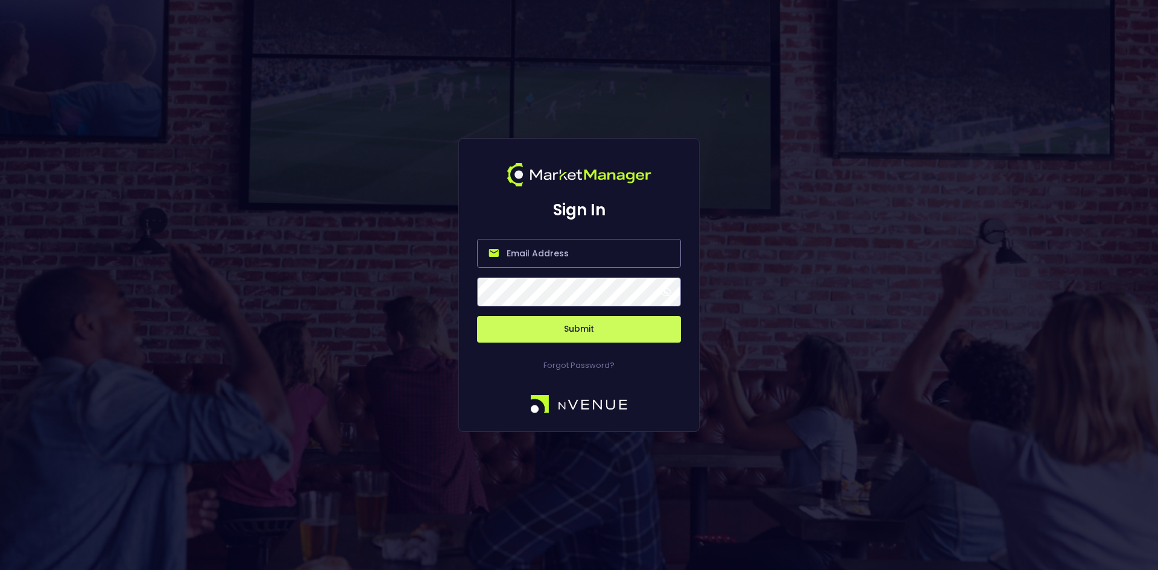
click at [552, 251] on input "email" at bounding box center [579, 253] width 204 height 29
type input "[EMAIL_ADDRESS][DOMAIN_NAME]"
click at [567, 332] on button "Submit" at bounding box center [579, 329] width 204 height 27
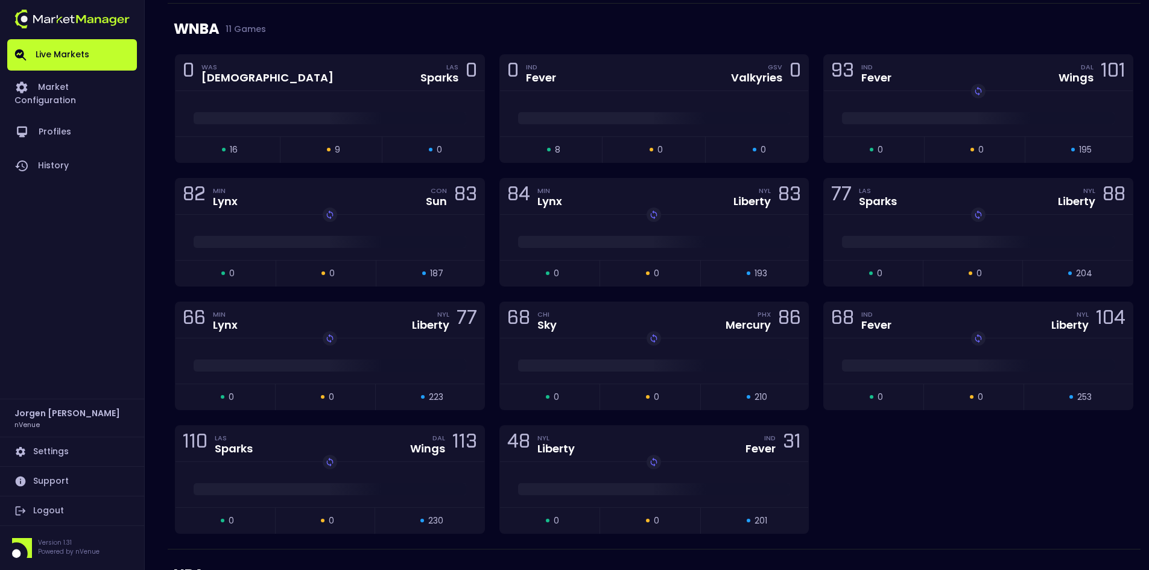
scroll to position [1206, 0]
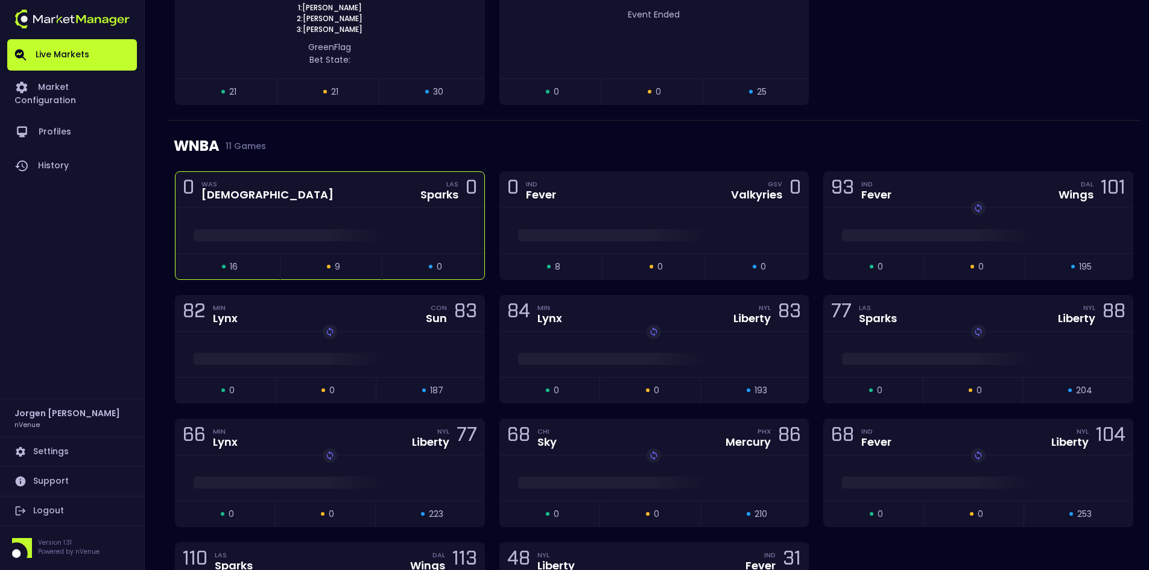
click at [362, 221] on div at bounding box center [329, 230] width 309 height 45
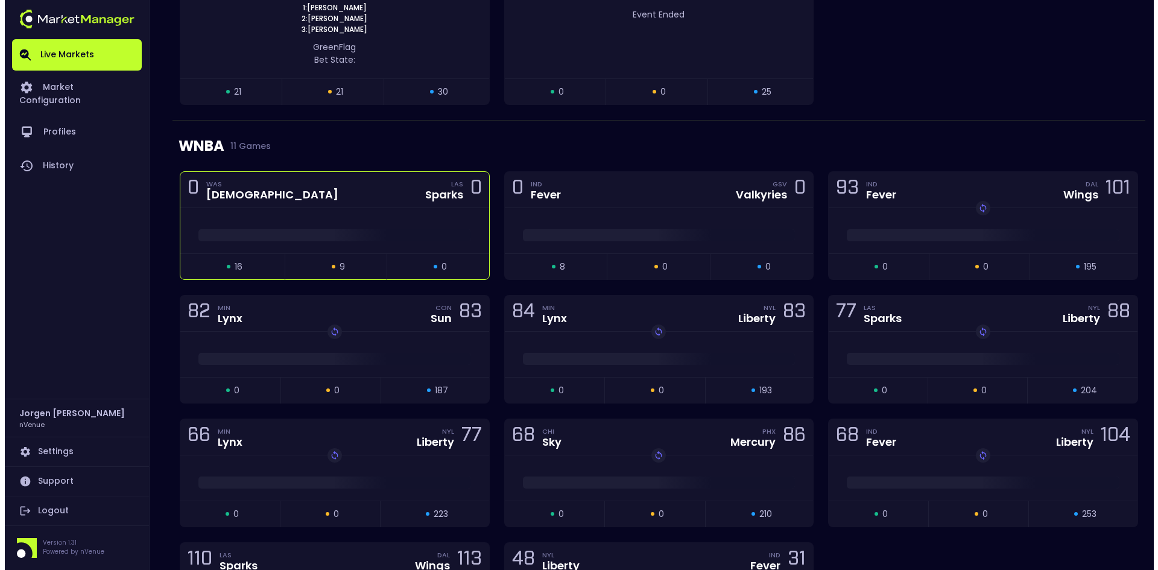
scroll to position [0, 0]
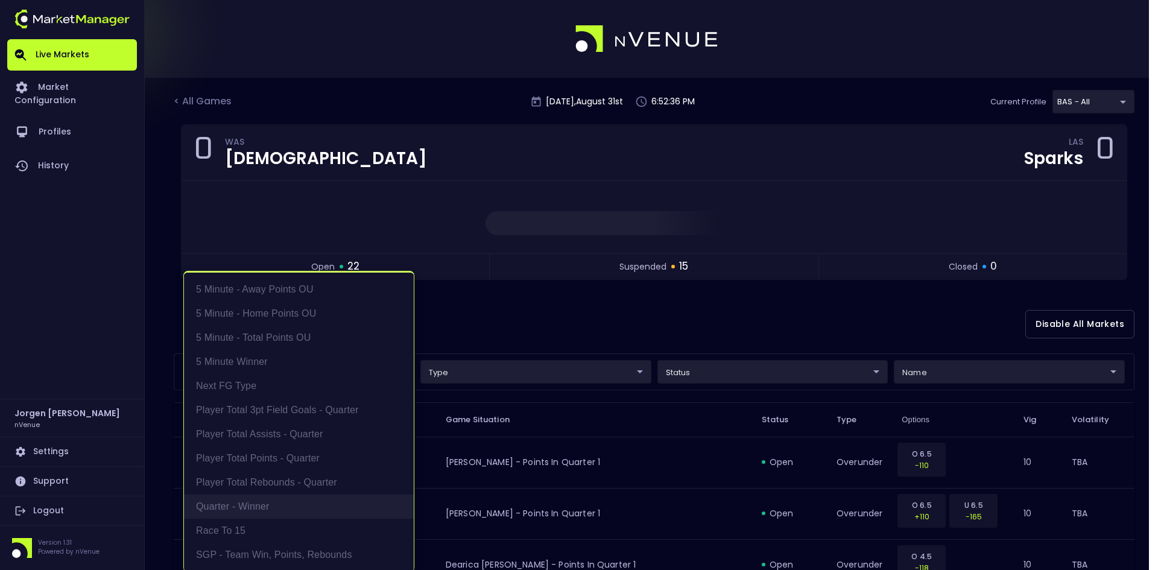
click at [239, 499] on li "Quarter - Winner" at bounding box center [299, 506] width 230 height 24
type input "Quarter - Winner"
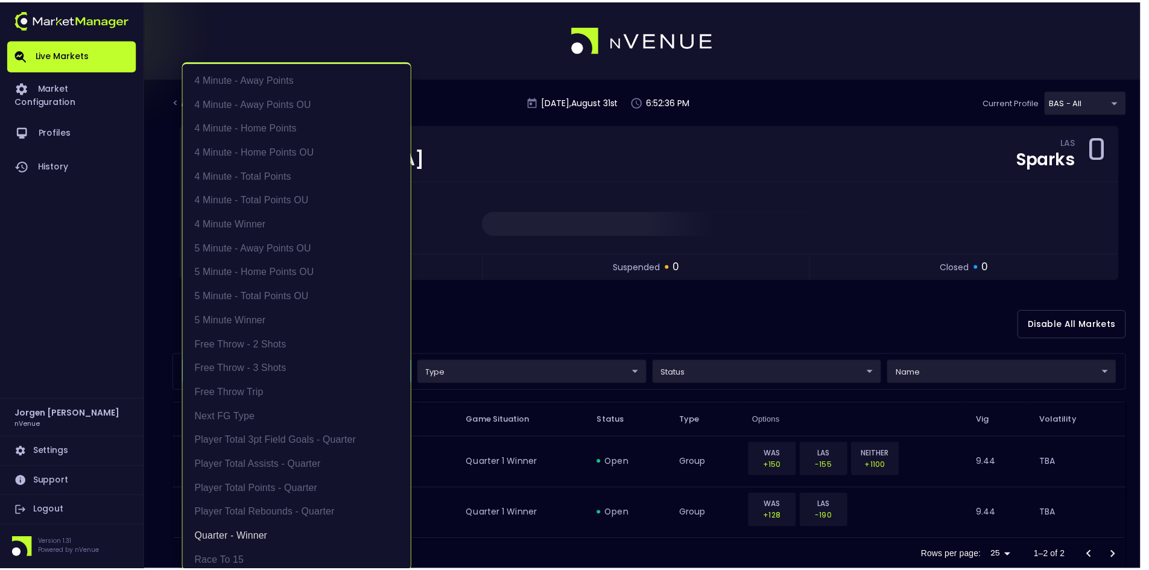
scroll to position [2, 0]
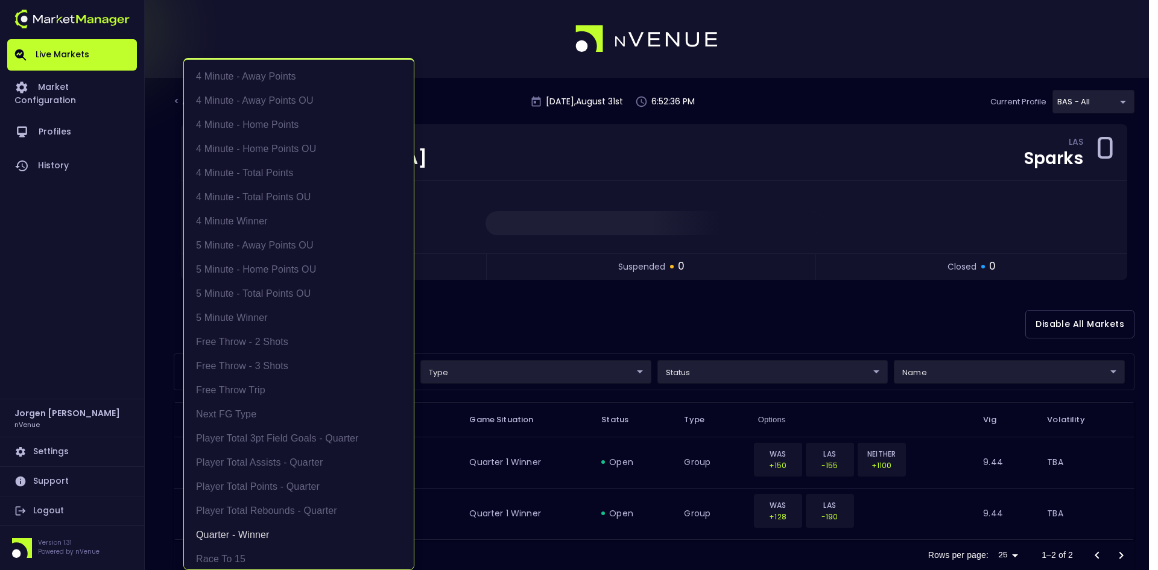
click at [549, 304] on div at bounding box center [579, 285] width 1158 height 570
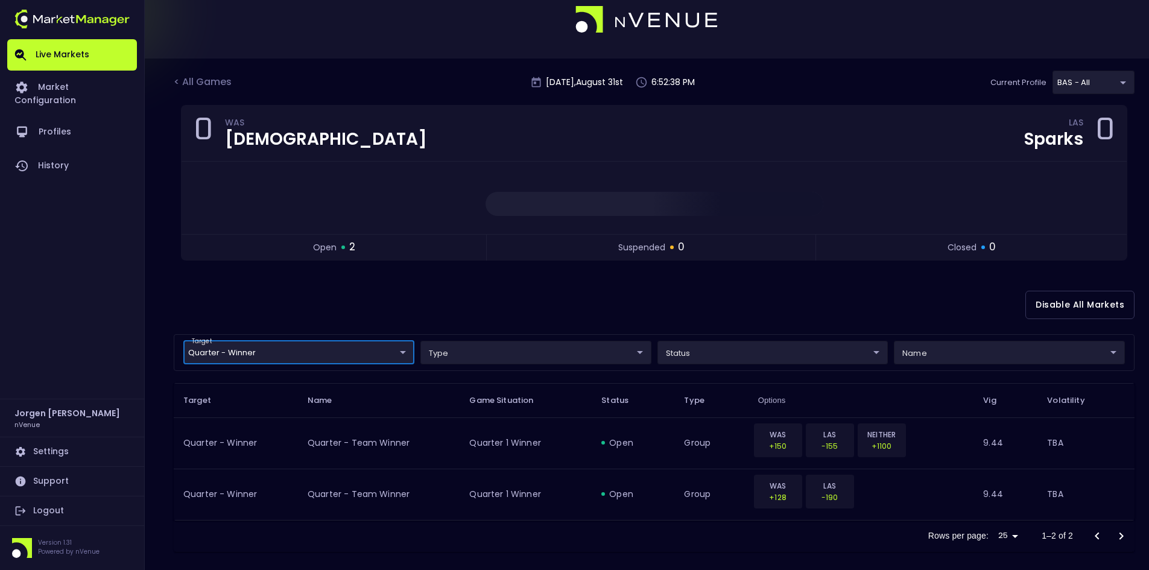
scroll to position [30, 0]
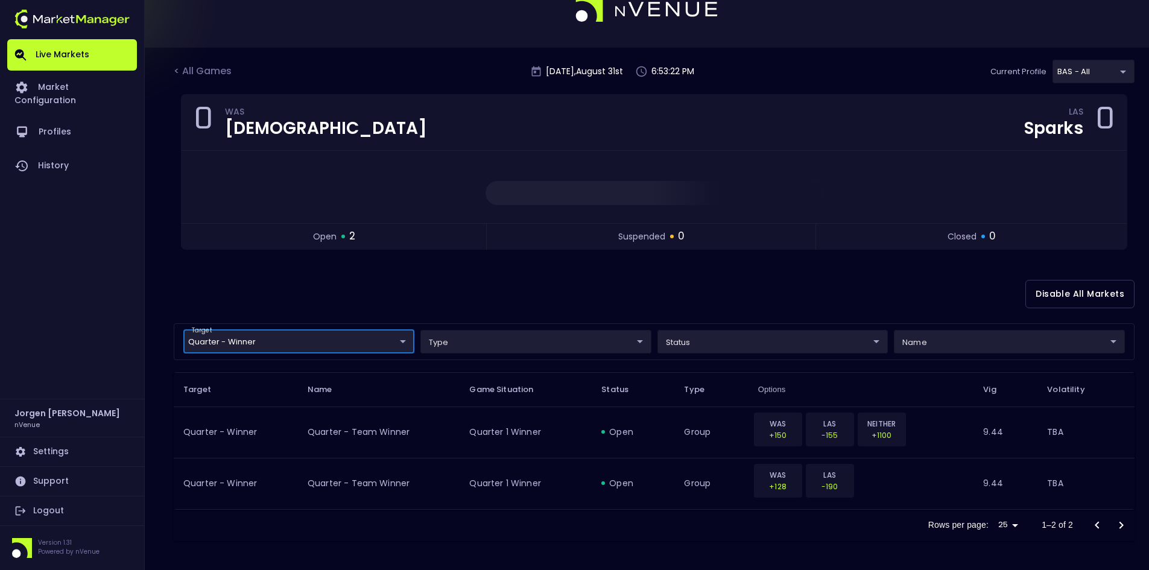
click at [319, 341] on body "Live Markets Market Configuration Profiles History [PERSON_NAME] nVenue Setting…" at bounding box center [574, 270] width 1149 height 600
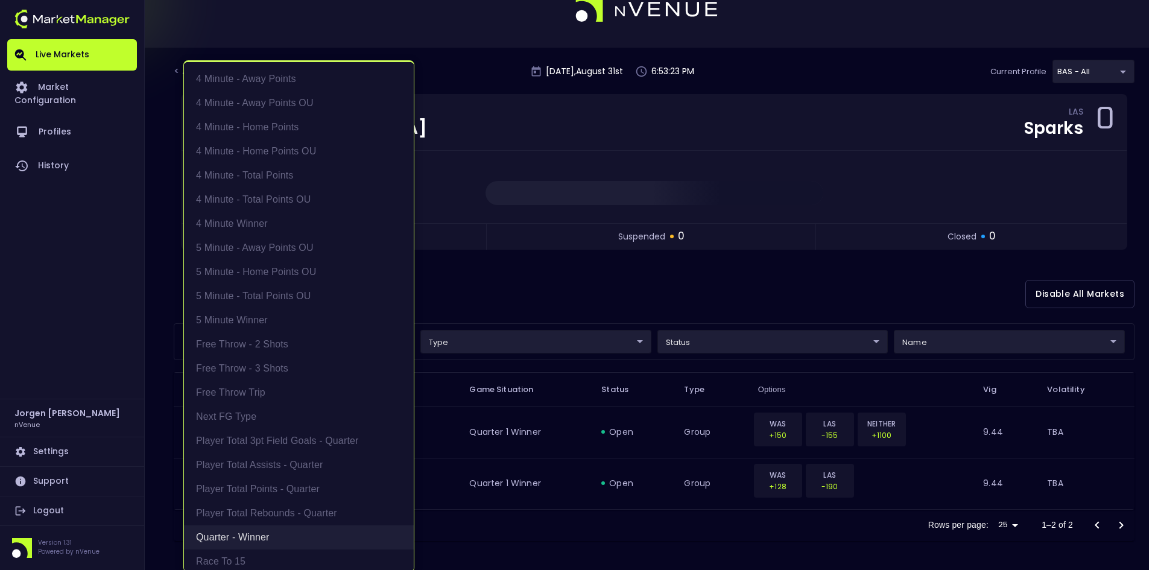
click at [215, 534] on li "Quarter - Winner" at bounding box center [299, 537] width 230 height 24
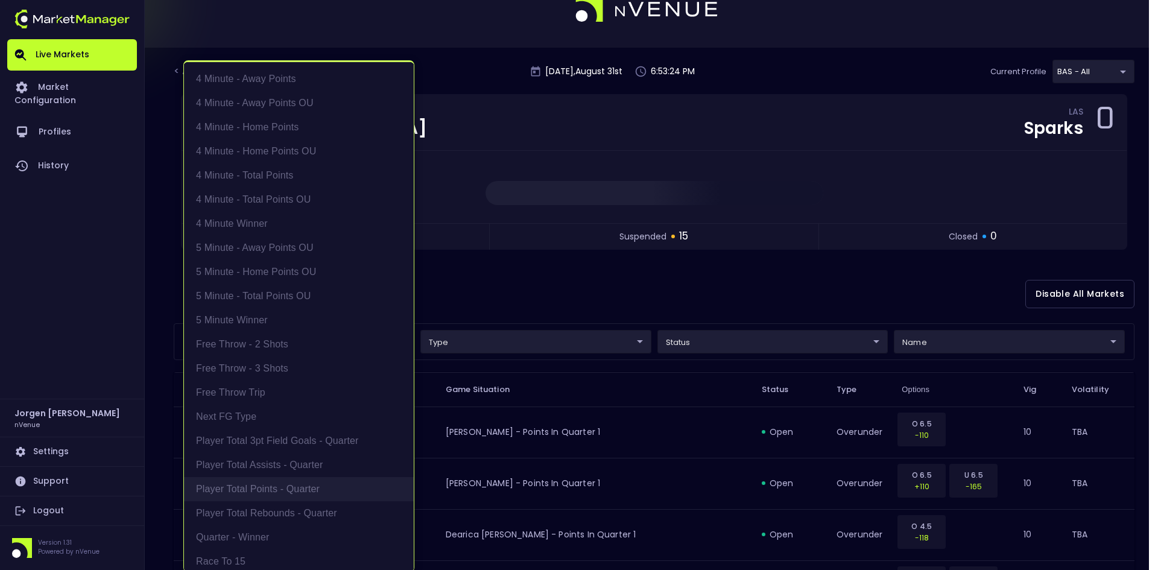
click at [255, 484] on li "Player Total Points - Quarter" at bounding box center [299, 489] width 230 height 24
type input "Player Total Points - Quarter"
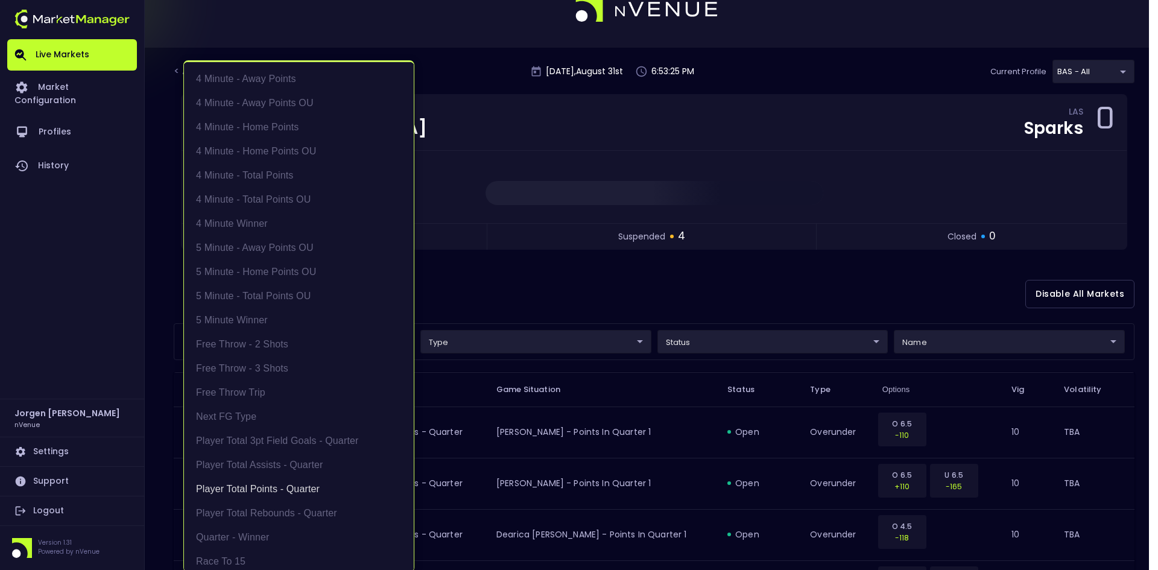
click at [636, 298] on div at bounding box center [579, 285] width 1158 height 570
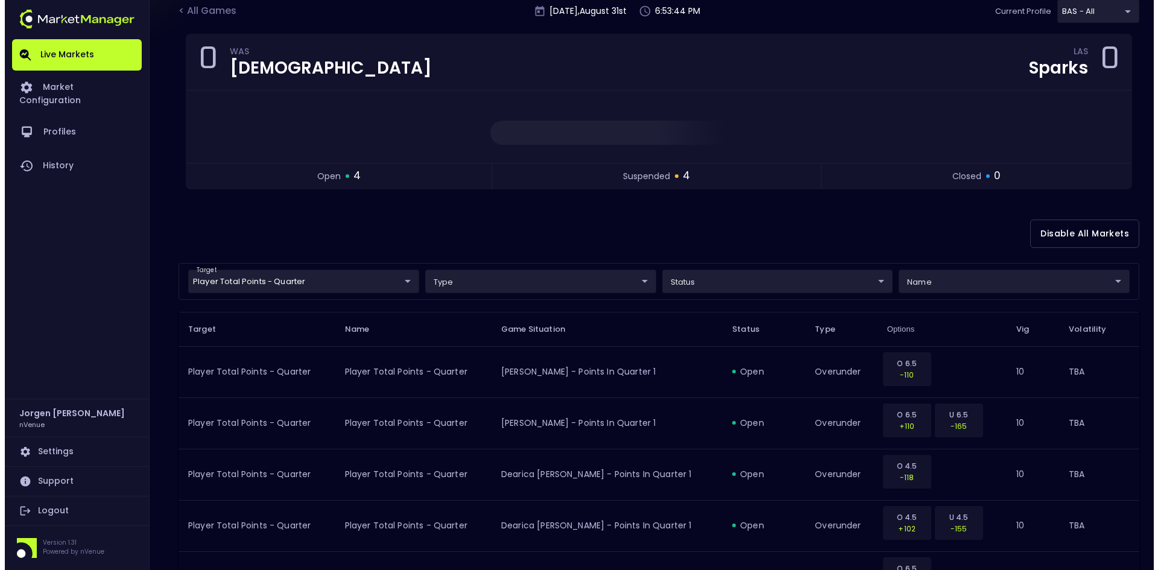
scroll to position [151, 0]
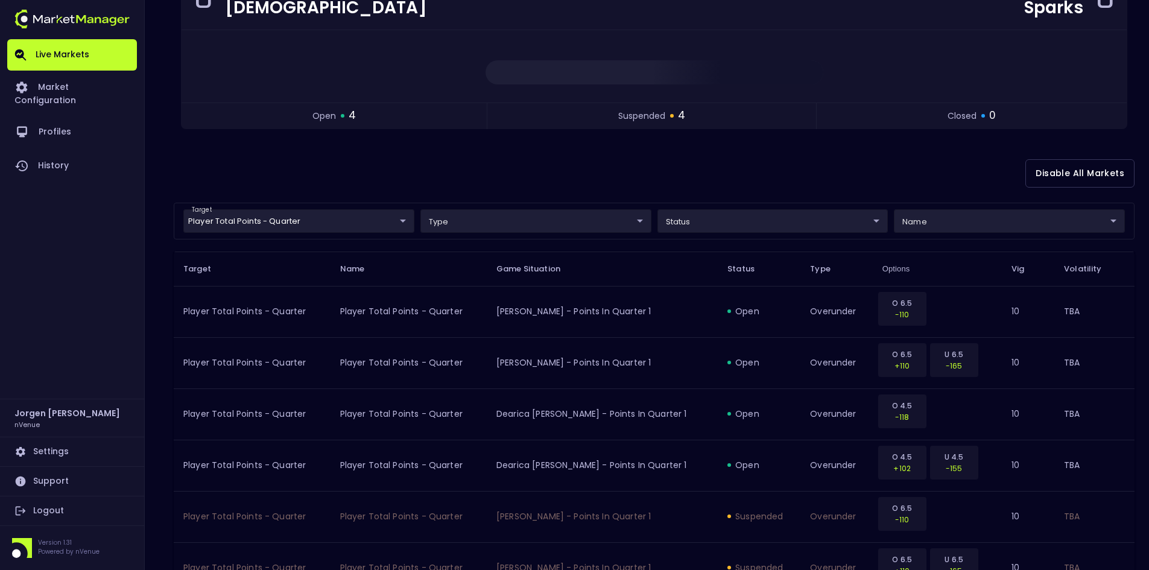
click at [338, 227] on body "Live Markets Market Configuration Profiles History [PERSON_NAME] nVenue Setting…" at bounding box center [574, 303] width 1149 height 908
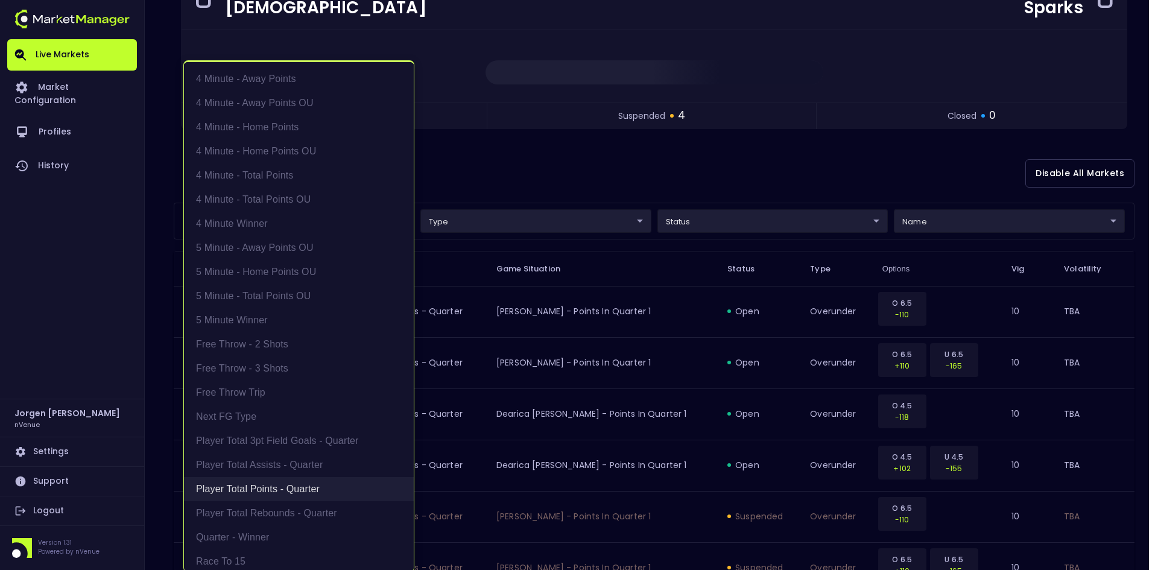
click at [251, 486] on li "Player Total Points - Quarter" at bounding box center [299, 489] width 230 height 24
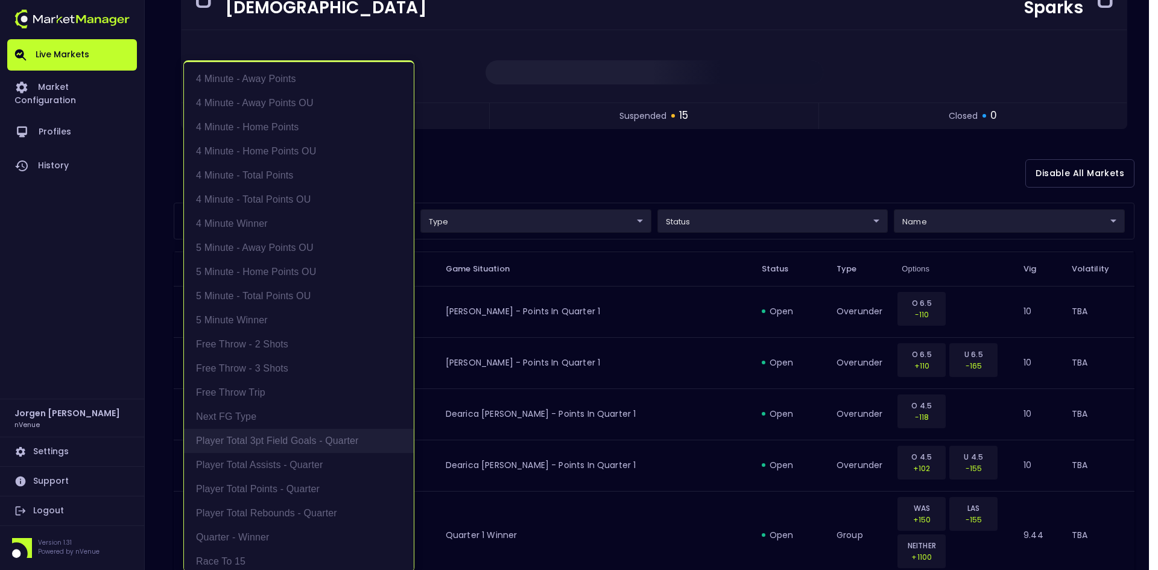
click at [269, 441] on li "Player Total 3pt Field Goals - Quarter" at bounding box center [299, 441] width 230 height 24
type input "Player Total 3pt Field Goals - Quarter"
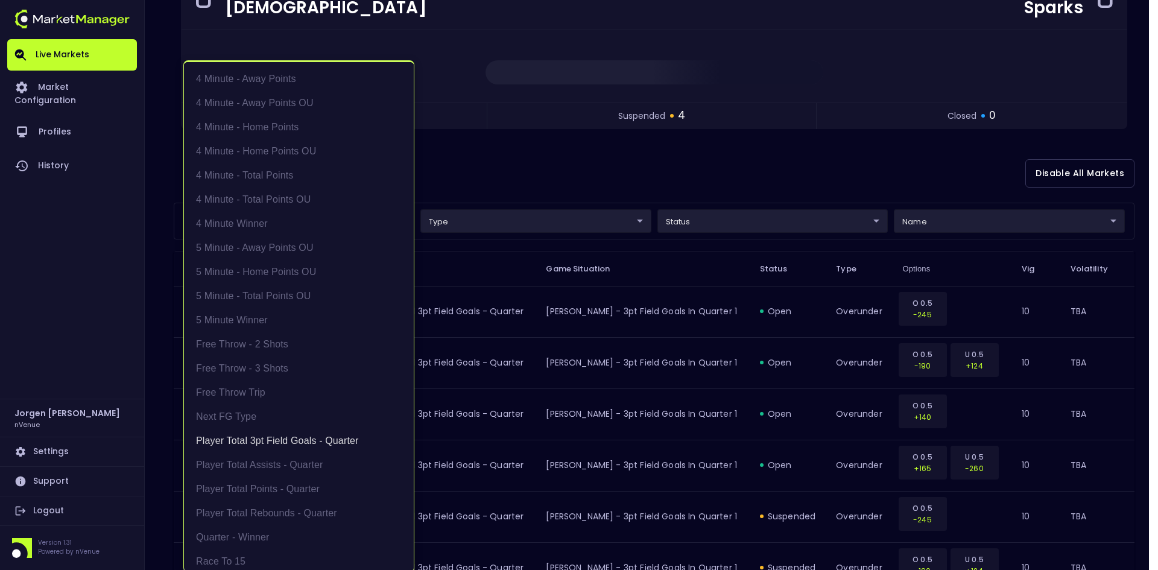
click at [683, 165] on div at bounding box center [579, 285] width 1158 height 570
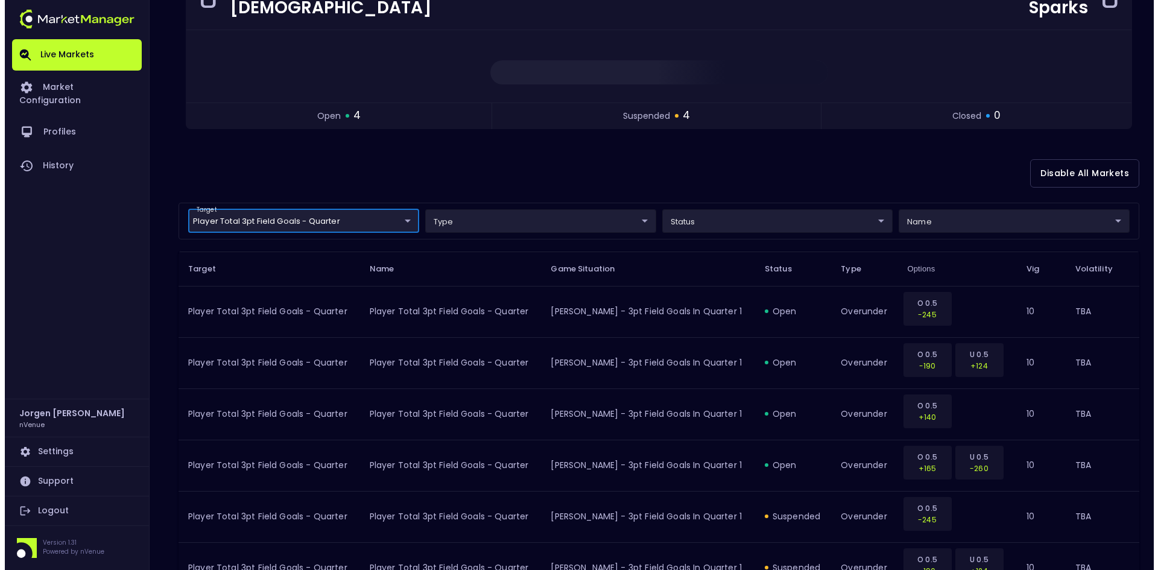
scroll to position [0, 0]
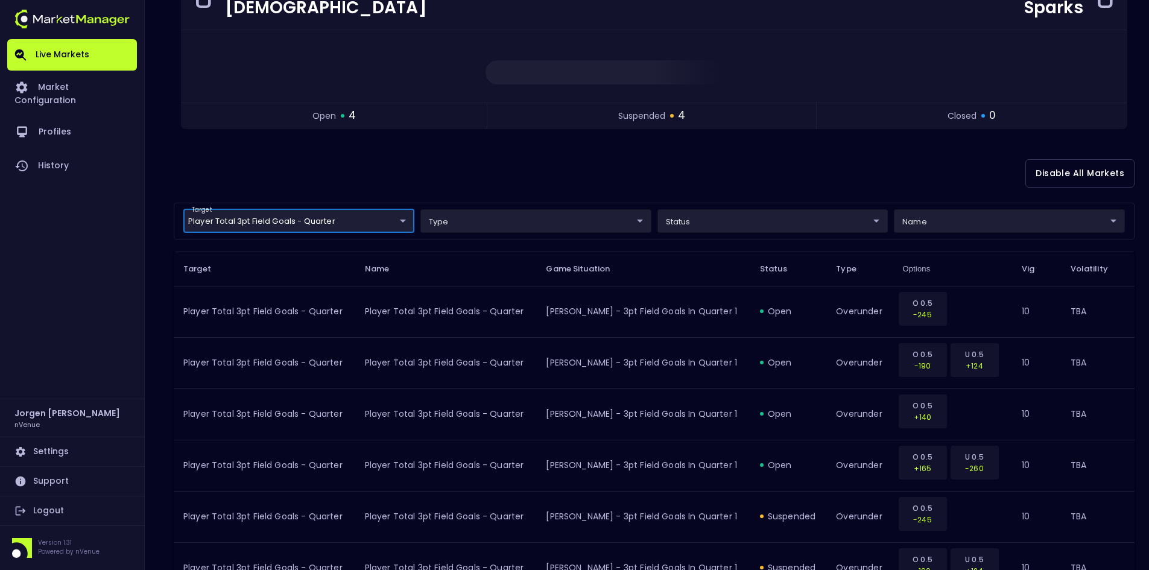
click at [345, 219] on body "Live Markets Market Configuration Profiles History [PERSON_NAME] nVenue Setting…" at bounding box center [574, 303] width 1149 height 908
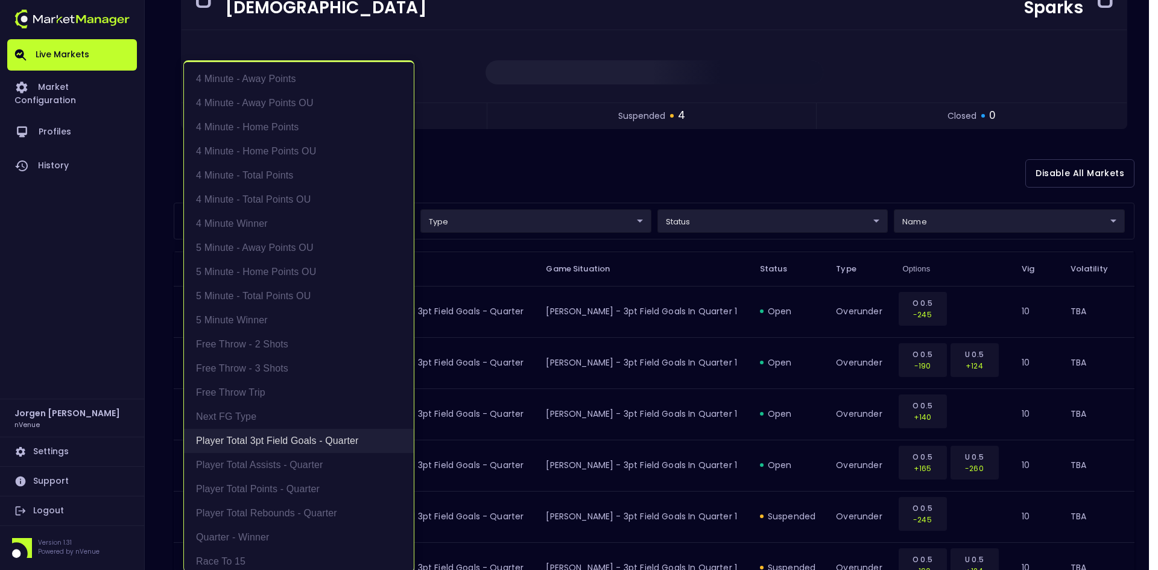
click at [264, 431] on li "Player Total 3pt Field Goals - Quarter" at bounding box center [299, 441] width 230 height 24
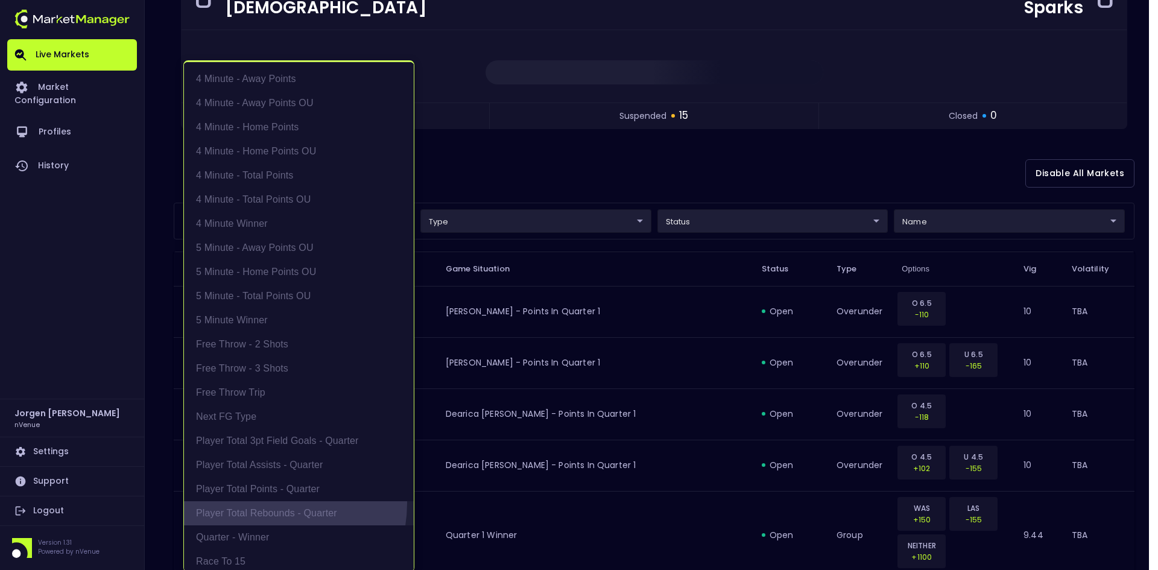
click at [261, 503] on li "Player Total Rebounds - Quarter" at bounding box center [299, 513] width 230 height 24
type input "Player Total Rebounds - Quarter"
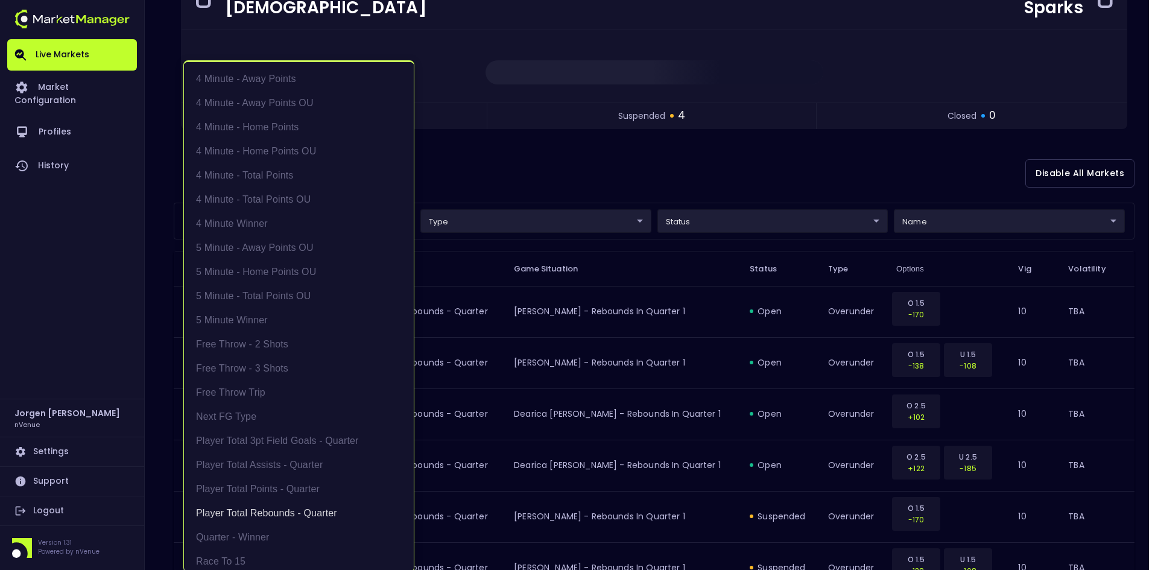
click at [601, 162] on div at bounding box center [579, 285] width 1158 height 570
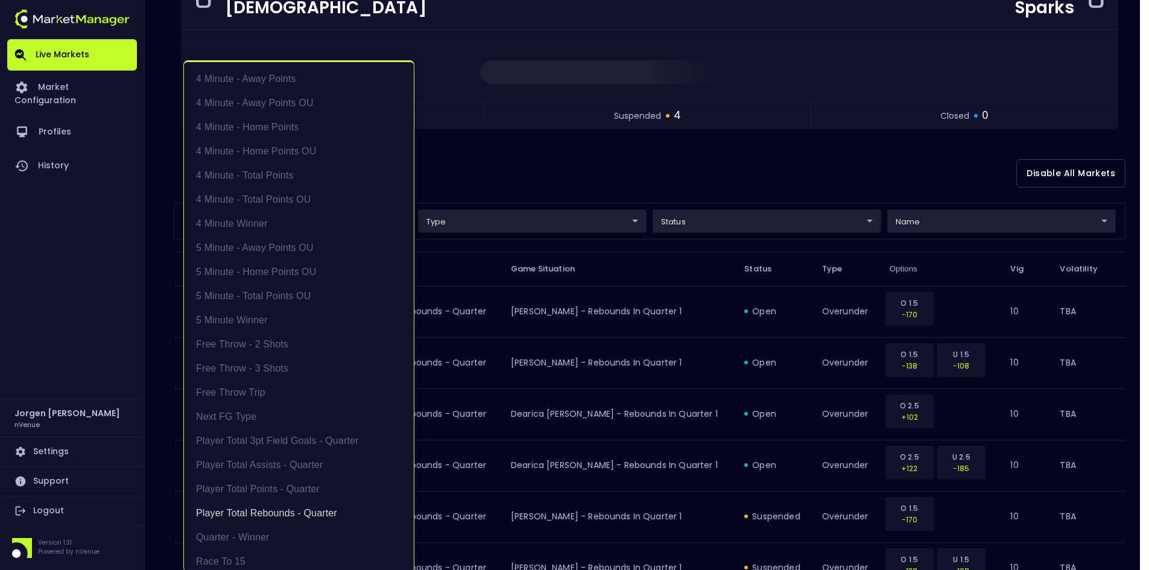
click at [282, 214] on body "Live Markets Market Configuration Profiles History [PERSON_NAME] nVenue Setting…" at bounding box center [574, 303] width 1149 height 908
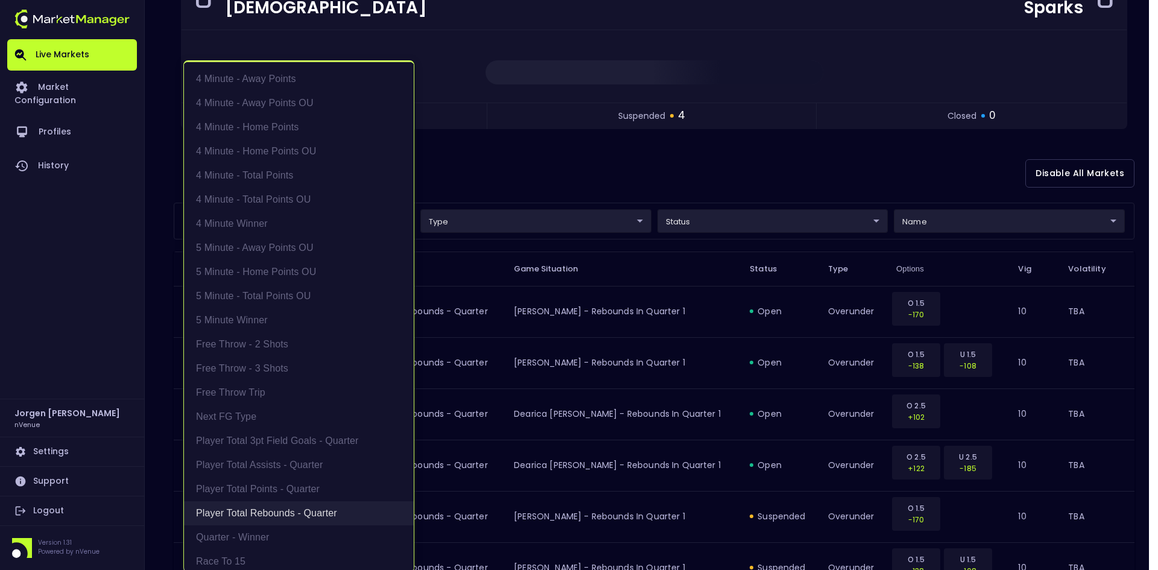
click at [294, 513] on li "Player Total Rebounds - Quarter" at bounding box center [299, 513] width 230 height 24
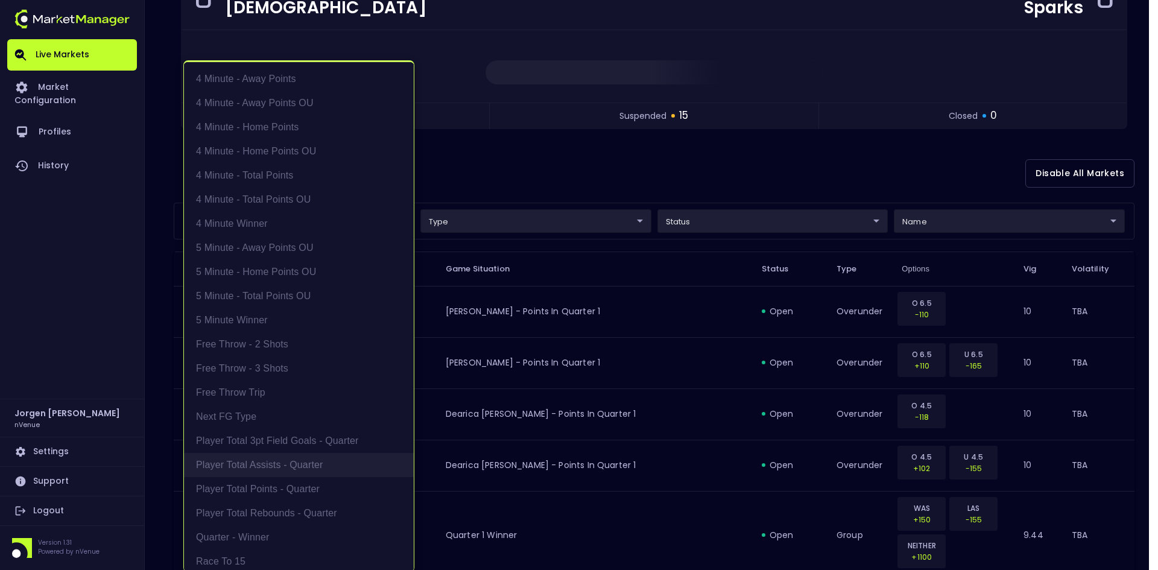
click at [295, 465] on li "Player Total Assists - Quarter" at bounding box center [299, 465] width 230 height 24
type input "Player Total Assists - Quarter"
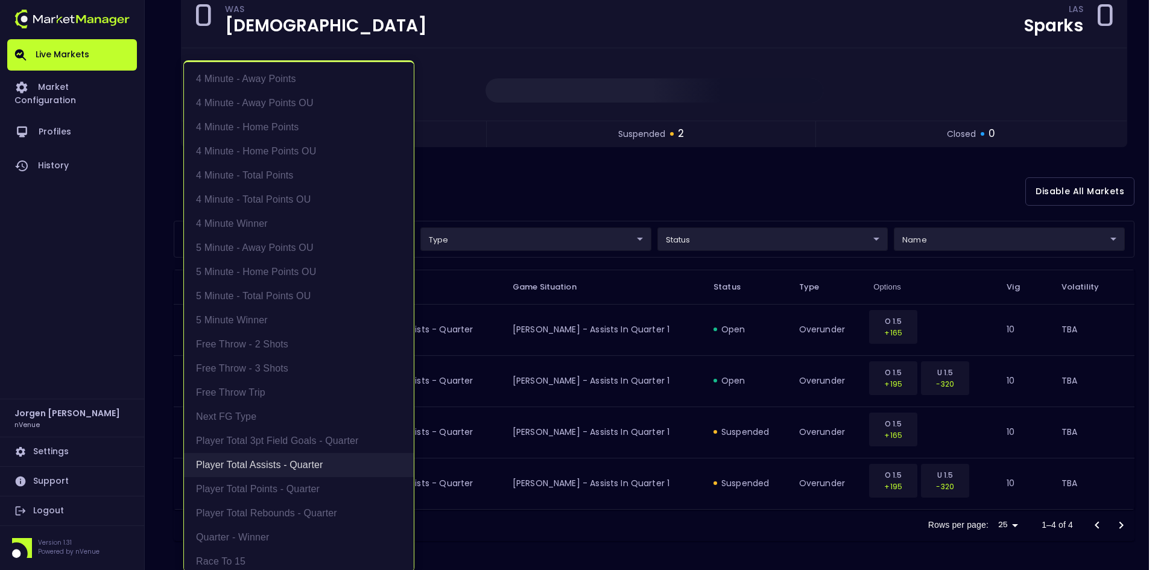
scroll to position [133, 0]
click at [273, 469] on li "Player Total Assists - Quarter" at bounding box center [299, 465] width 230 height 24
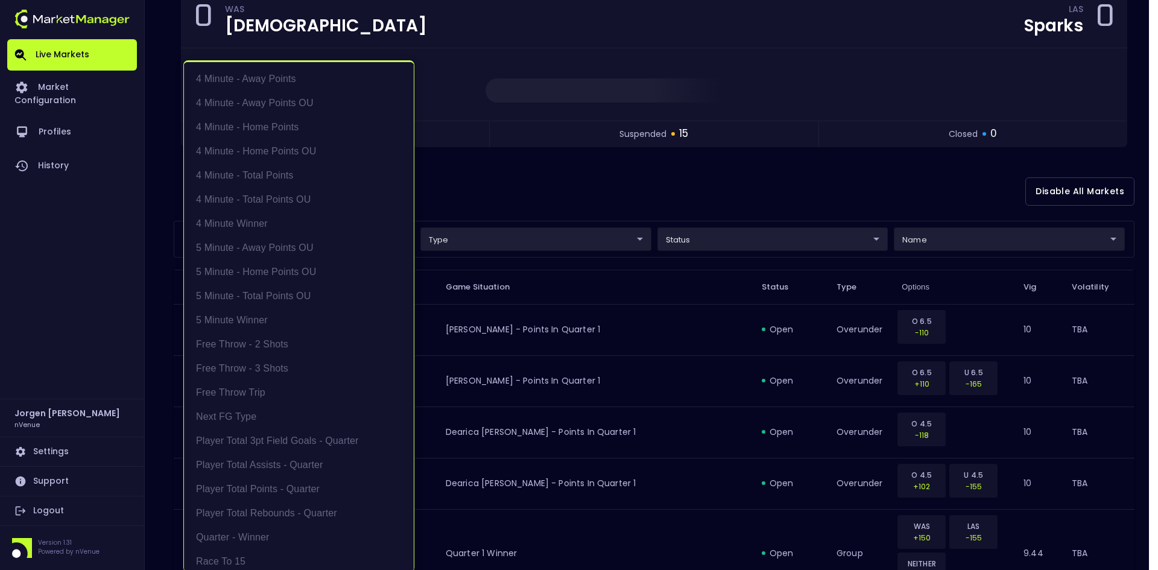
click at [655, 178] on div at bounding box center [579, 285] width 1158 height 570
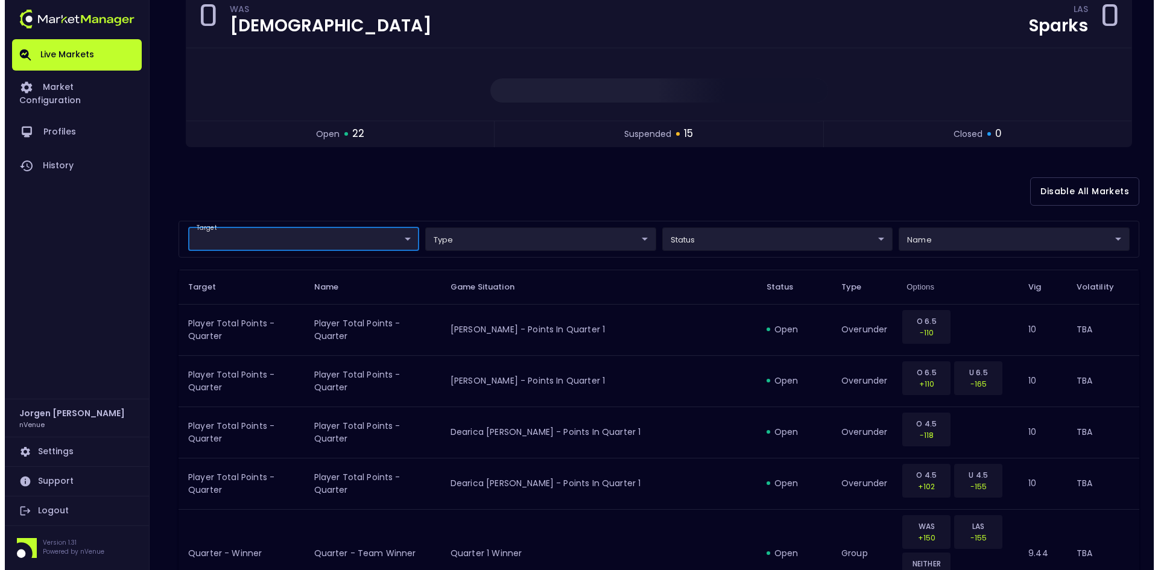
scroll to position [0, 0]
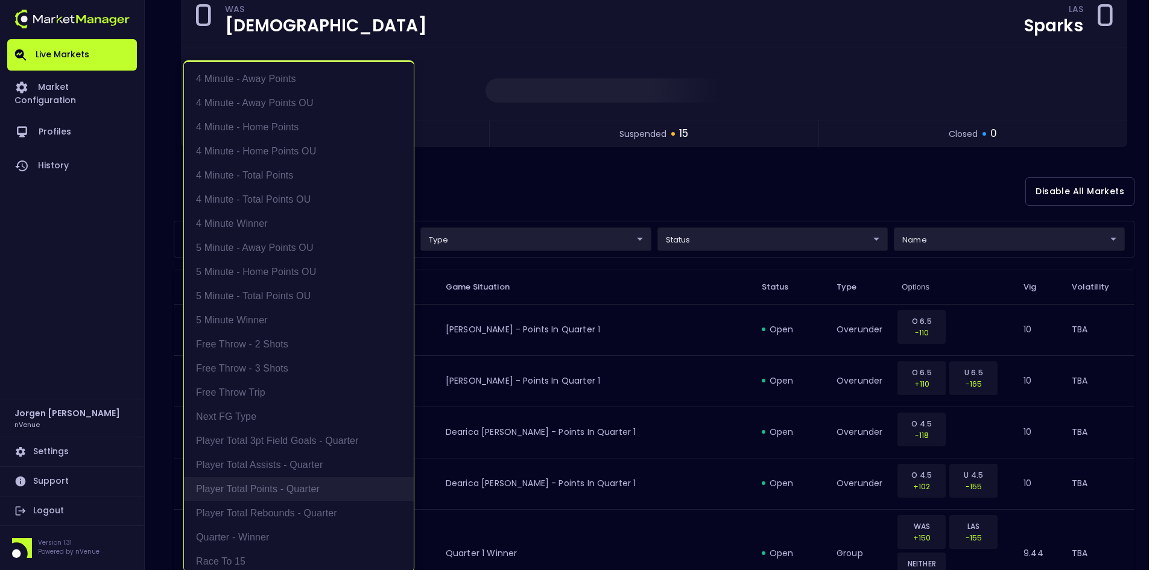
click at [267, 493] on li "Player Total Points - Quarter" at bounding box center [299, 489] width 230 height 24
type input "Player Total Points - Quarter"
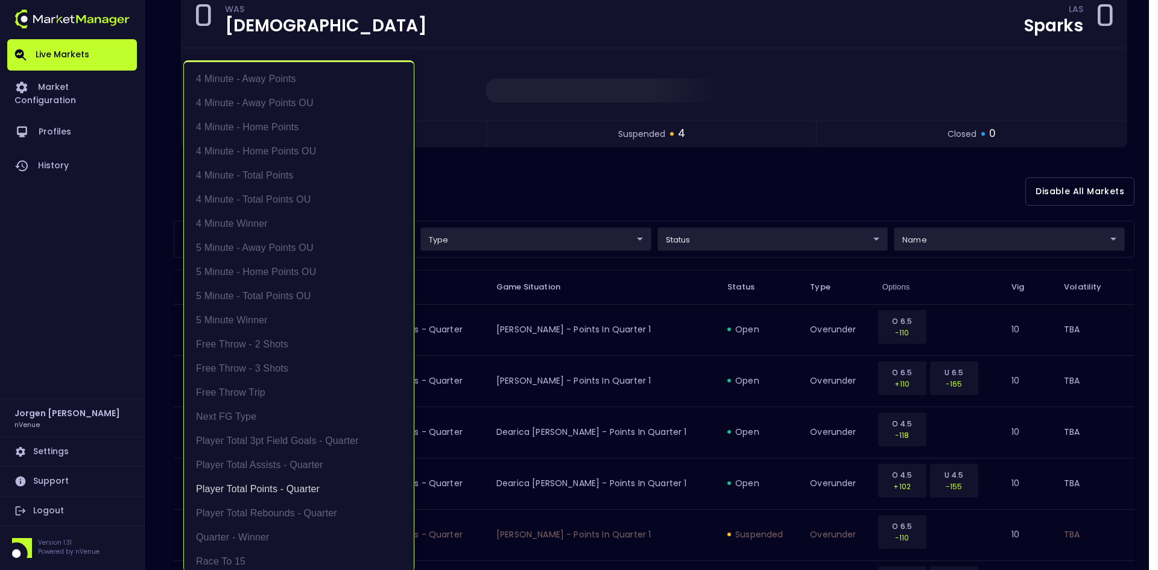
click at [719, 178] on div at bounding box center [579, 285] width 1158 height 570
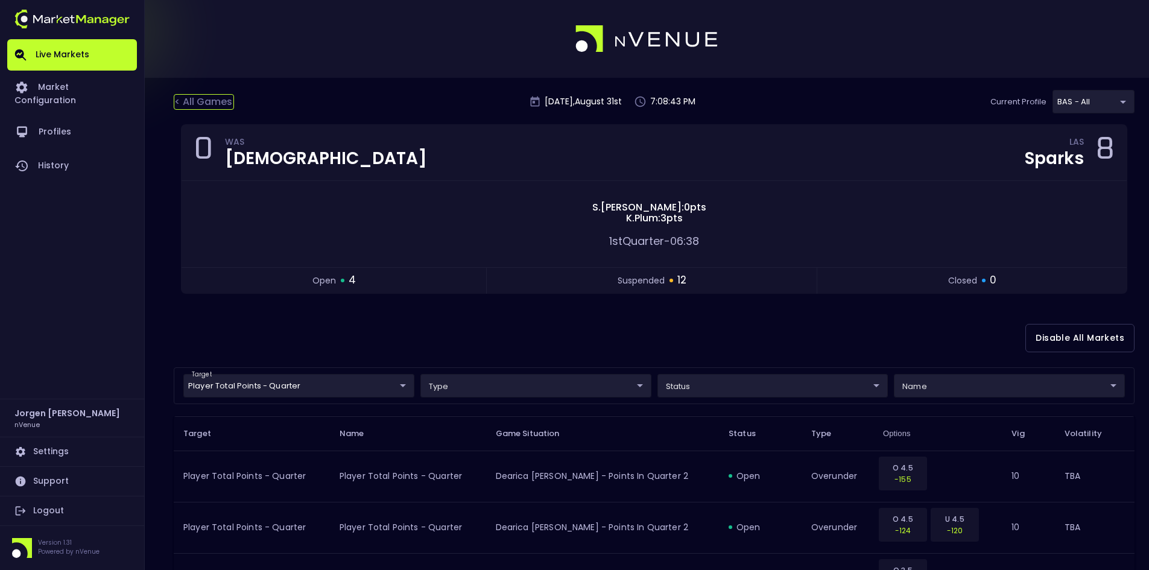
click at [221, 108] on div "< All Games" at bounding box center [204, 102] width 60 height 16
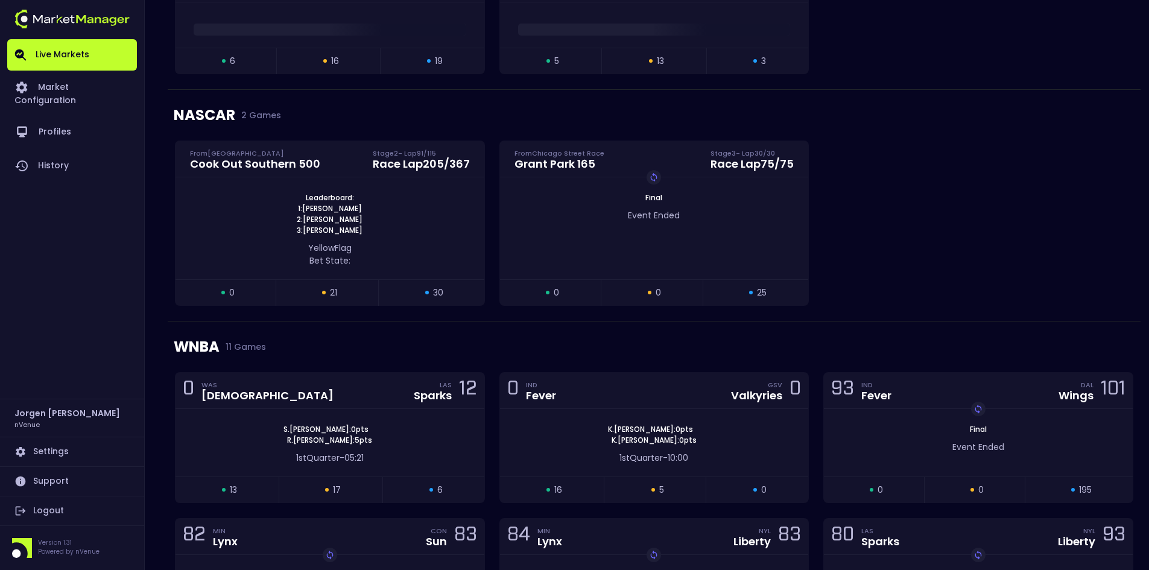
scroll to position [1206, 0]
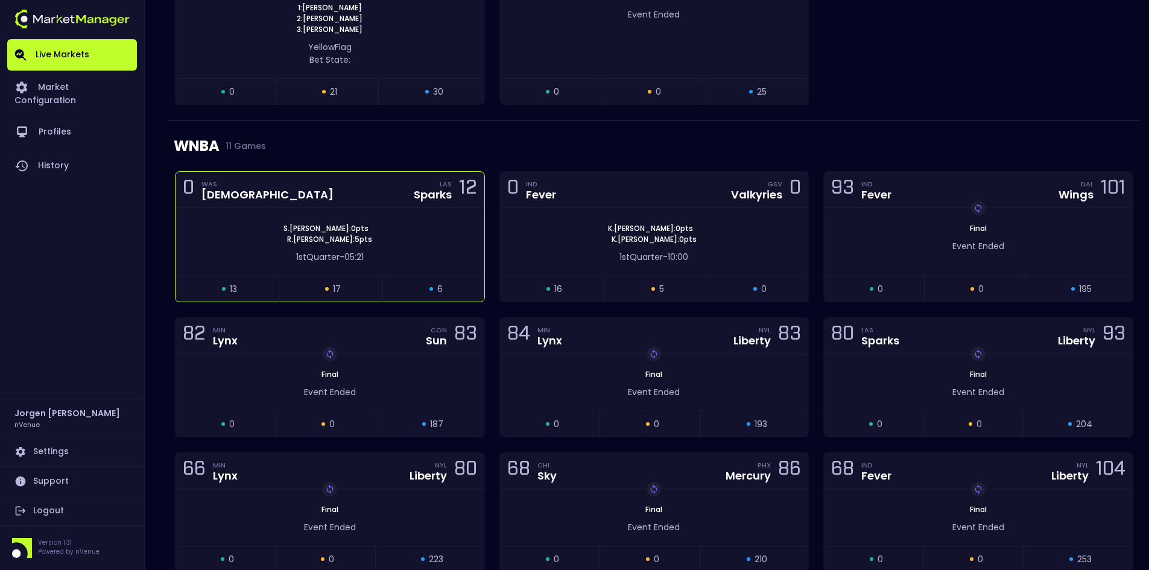
click at [359, 226] on div "[PERSON_NAME] : 0 pts [PERSON_NAME] : 5 pts" at bounding box center [329, 234] width 309 height 22
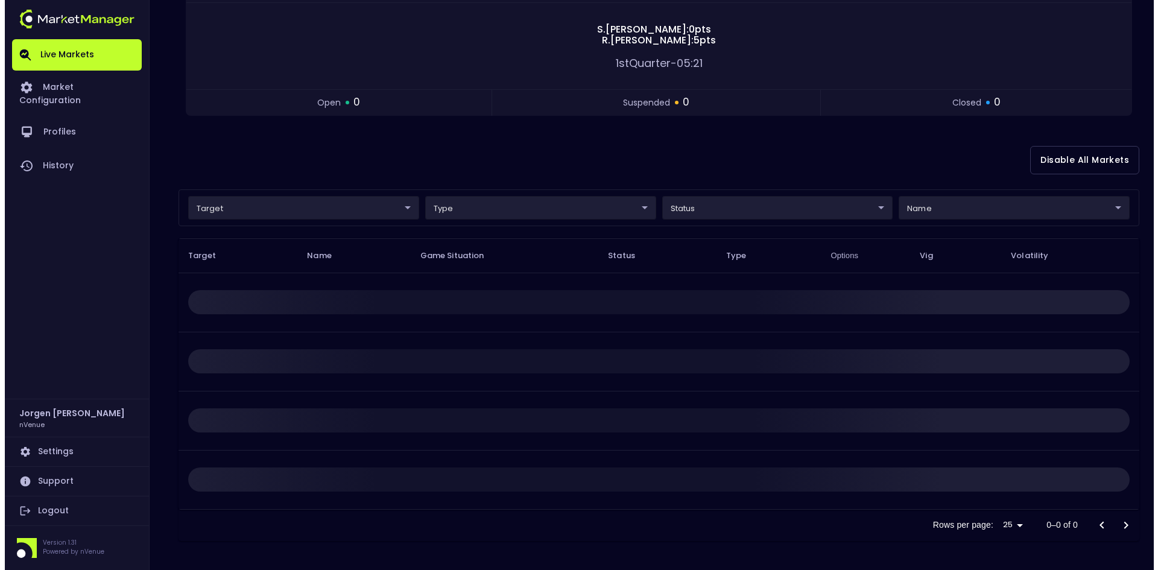
scroll to position [0, 0]
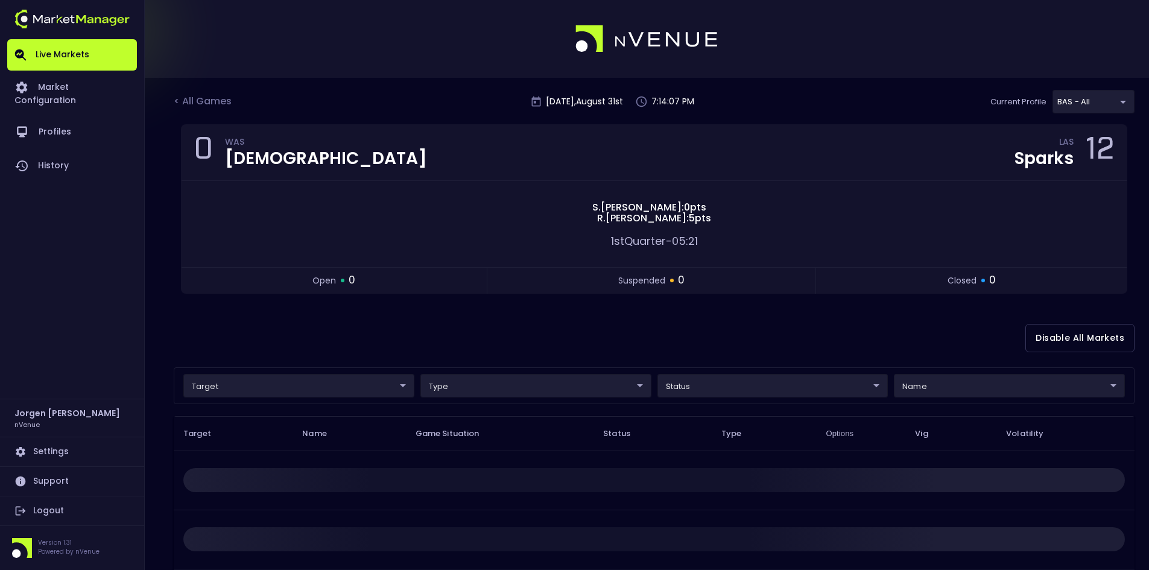
click at [259, 399] on div "target ​ ​ type ​ ​ status ​ ​ name ​ ​" at bounding box center [654, 385] width 961 height 37
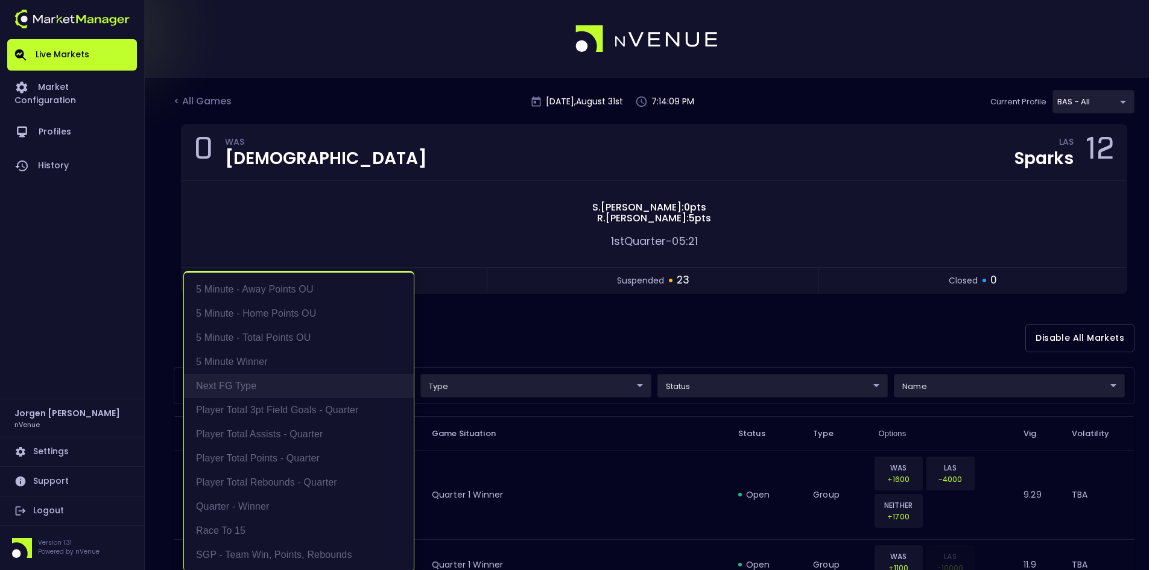
scroll to position [2, 0]
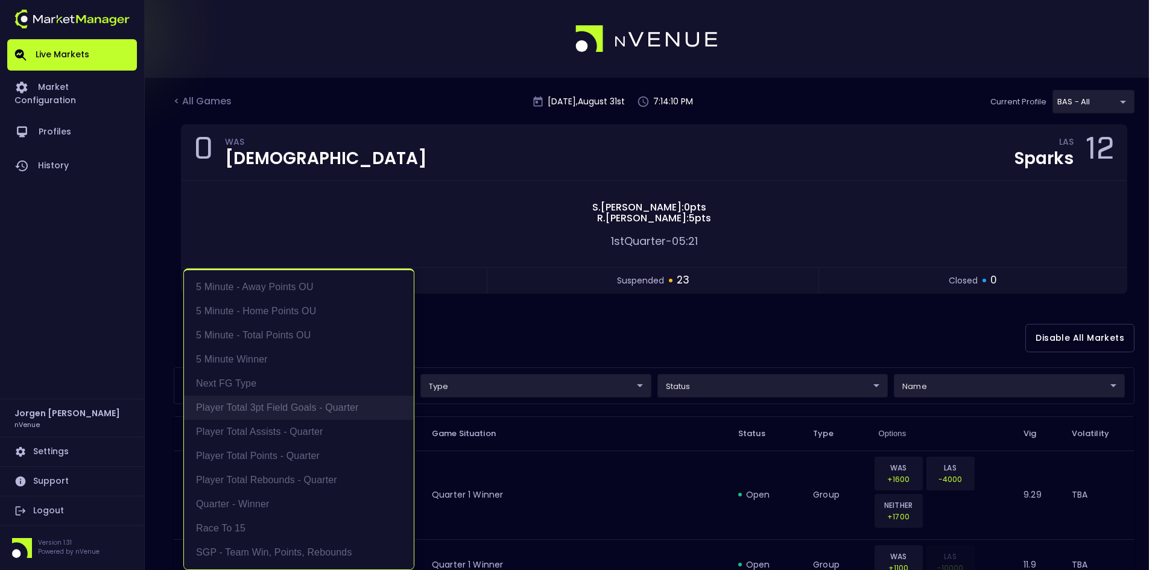
click at [272, 399] on li "Player Total 3pt Field Goals - Quarter" at bounding box center [299, 408] width 230 height 24
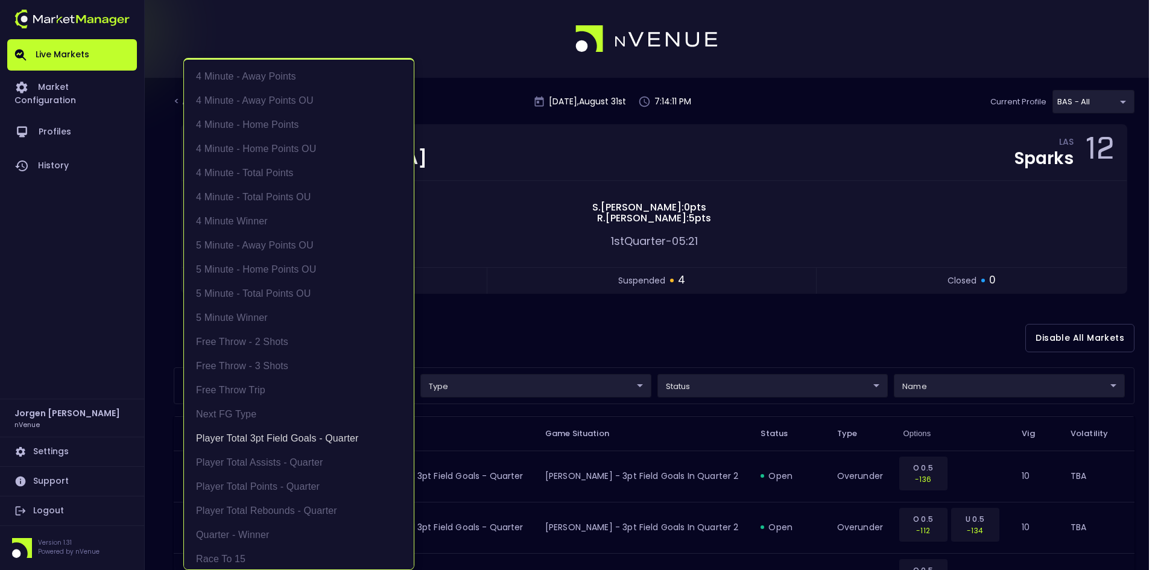
click at [594, 330] on div at bounding box center [579, 285] width 1158 height 570
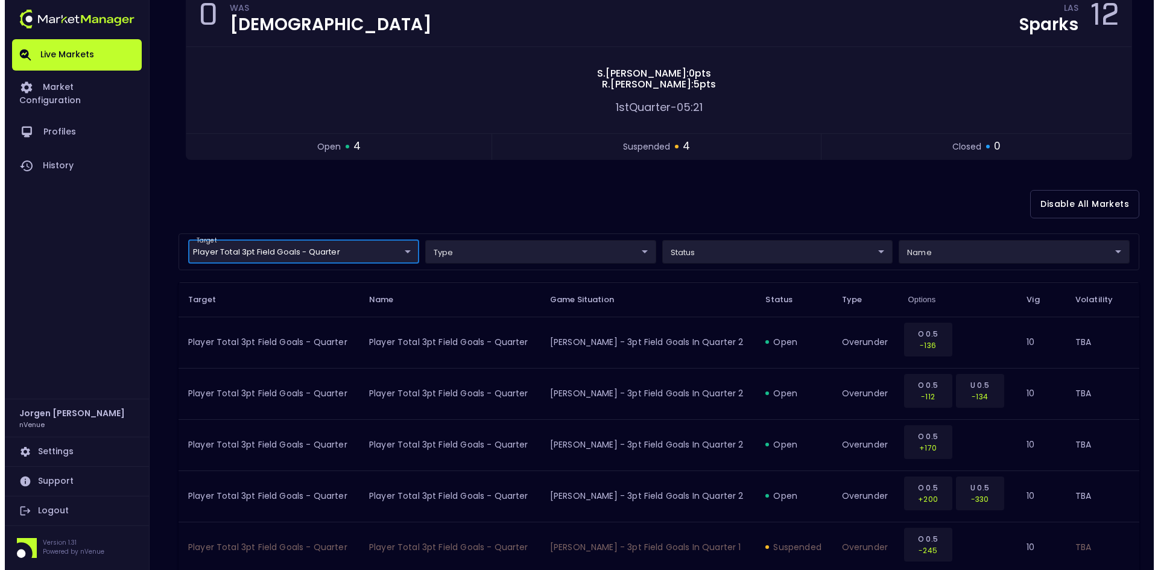
scroll to position [181, 0]
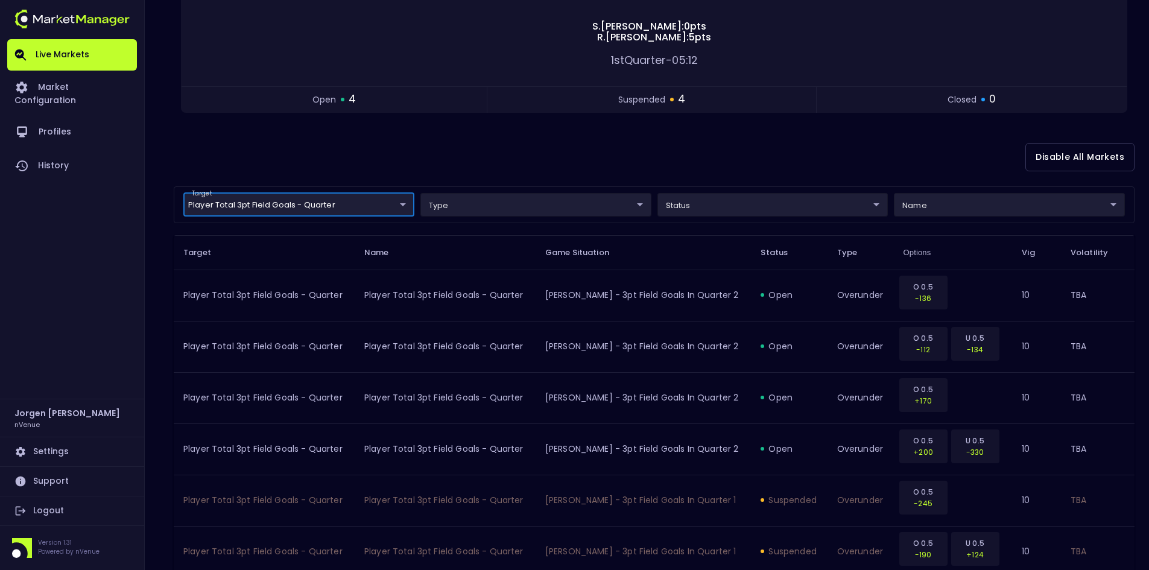
click at [352, 191] on div "target Player Total 3pt Field Goals - Quarter Player Total 3pt Field Goals - Qu…" at bounding box center [654, 204] width 961 height 37
click at [350, 199] on body "Live Markets Market Configuration Profiles History [PERSON_NAME] nVenue Setting…" at bounding box center [574, 279] width 1149 height 921
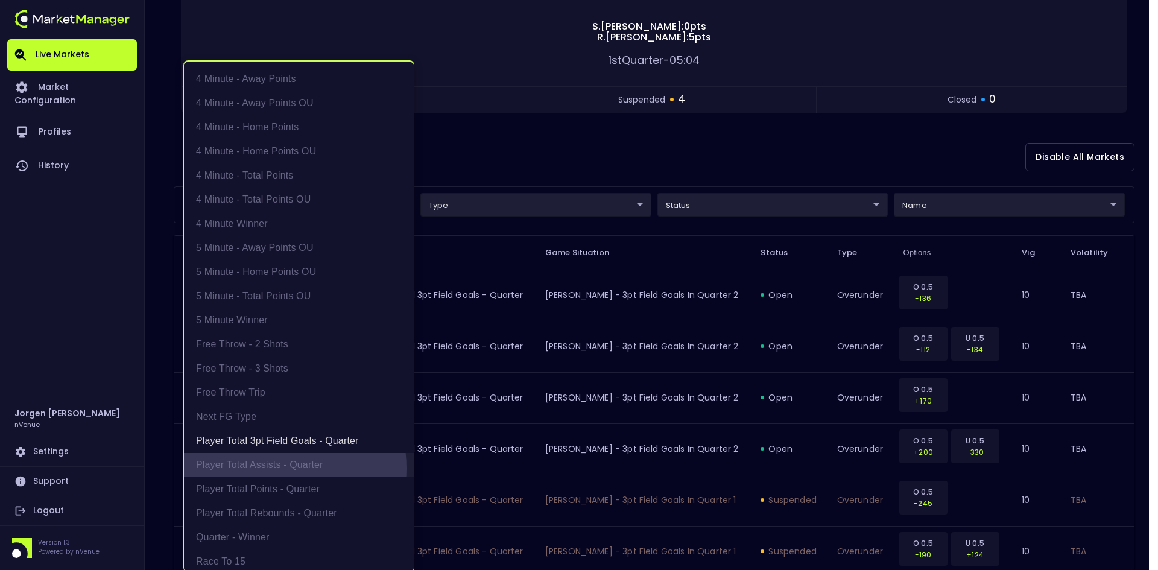
click at [274, 467] on li "Player Total Assists - Quarter" at bounding box center [299, 465] width 230 height 24
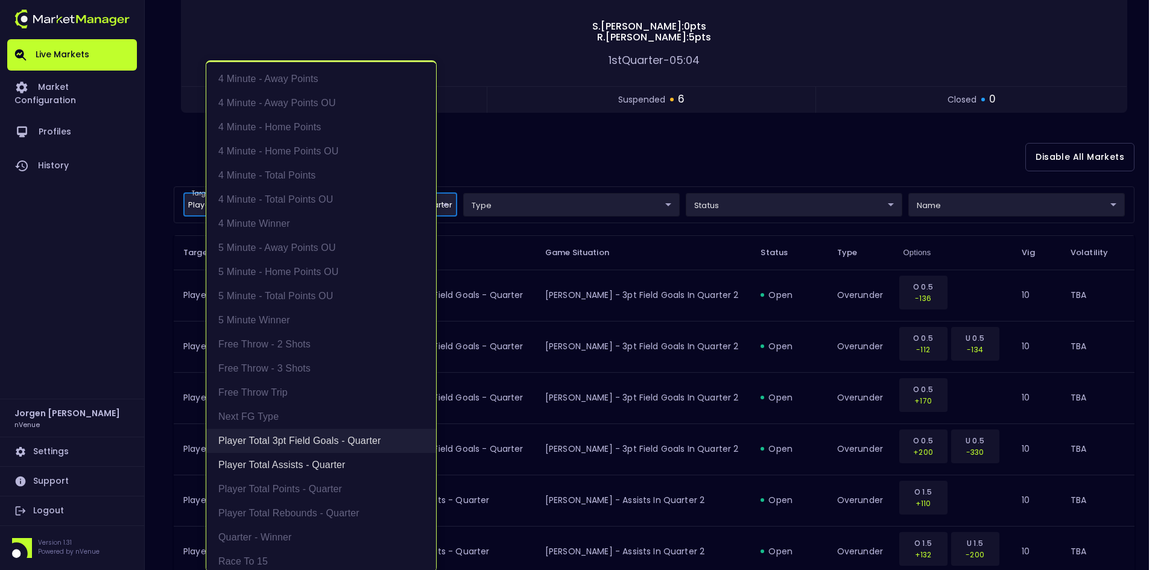
click at [285, 445] on li "Player Total 3pt Field Goals - Quarter" at bounding box center [321, 441] width 230 height 24
type input "Player Total Assists - Quarter"
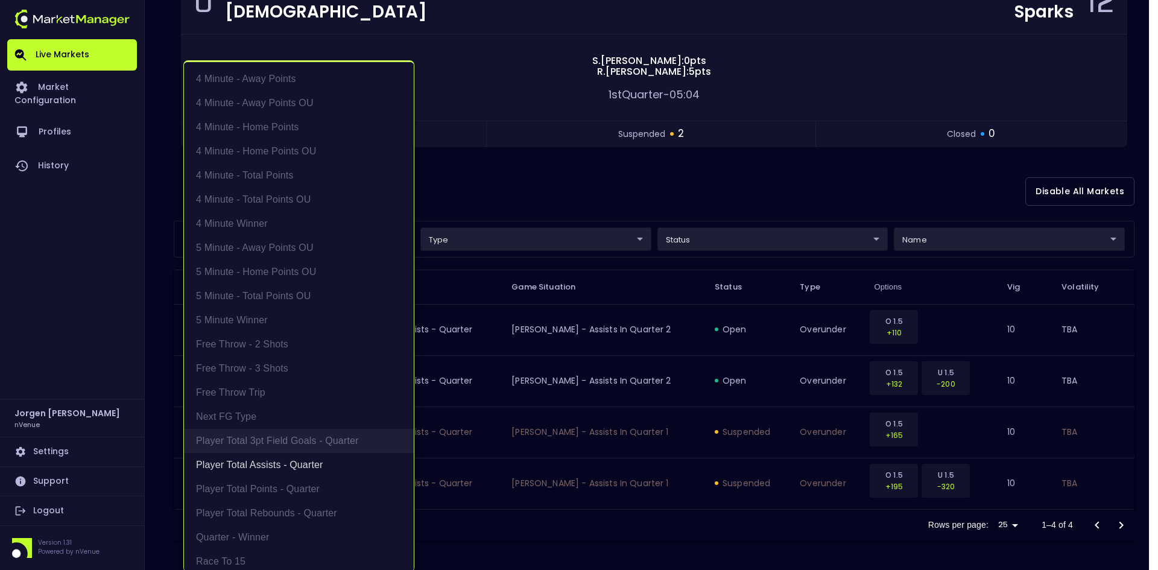
scroll to position [147, 0]
click at [680, 168] on div at bounding box center [579, 285] width 1158 height 570
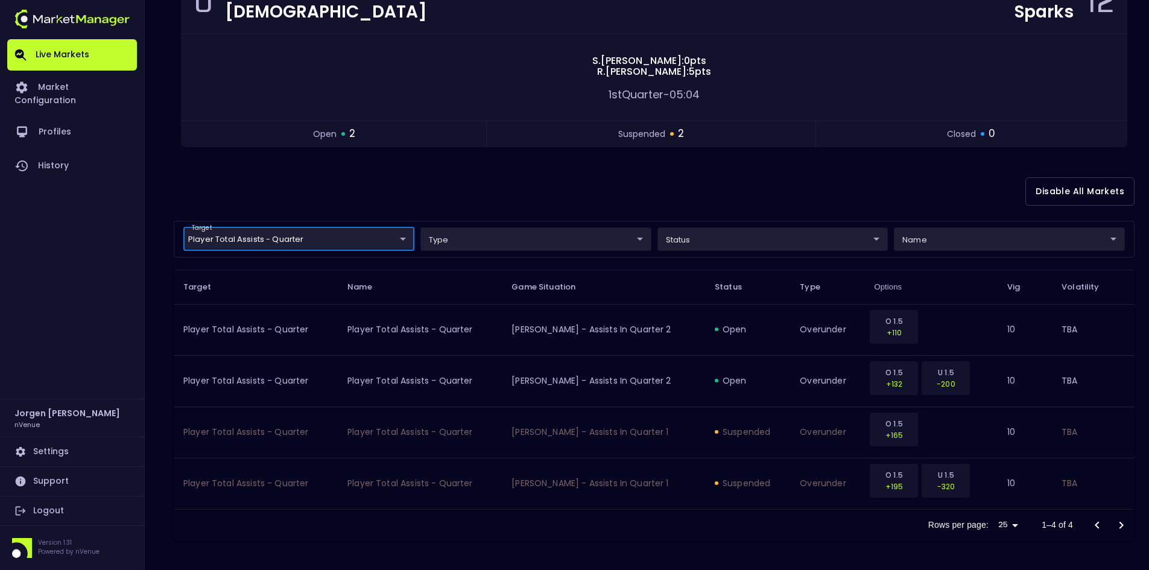
scroll to position [0, 0]
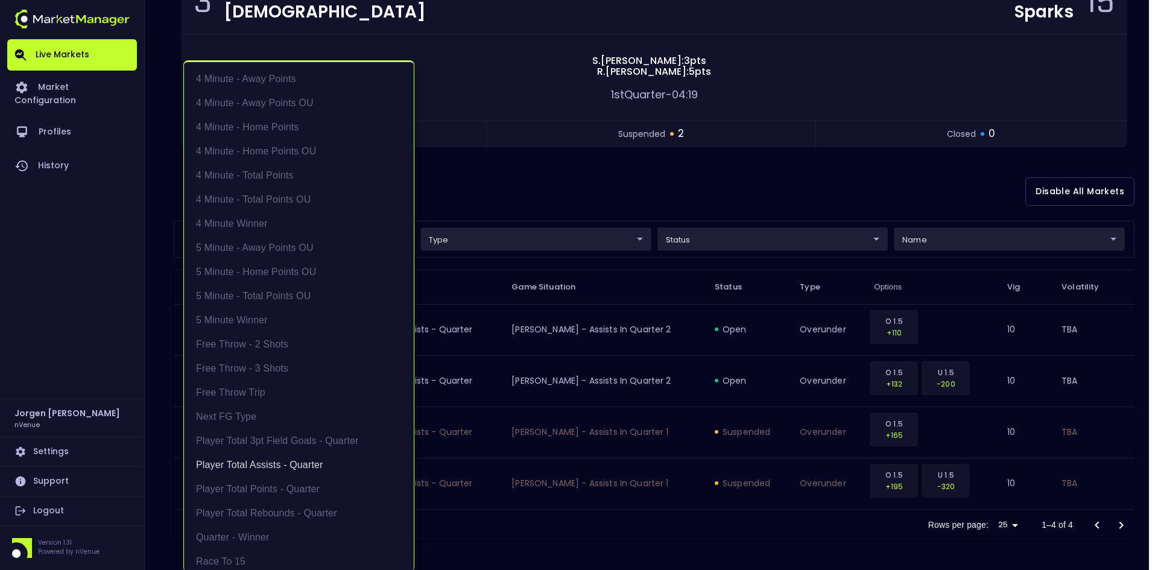
click at [288, 242] on body "Live Markets Market Configuration Profiles History [PERSON_NAME] nVenue Setting…" at bounding box center [579, 211] width 1158 height 716
click at [253, 472] on li "Player Total Assists - Quarter" at bounding box center [299, 465] width 230 height 24
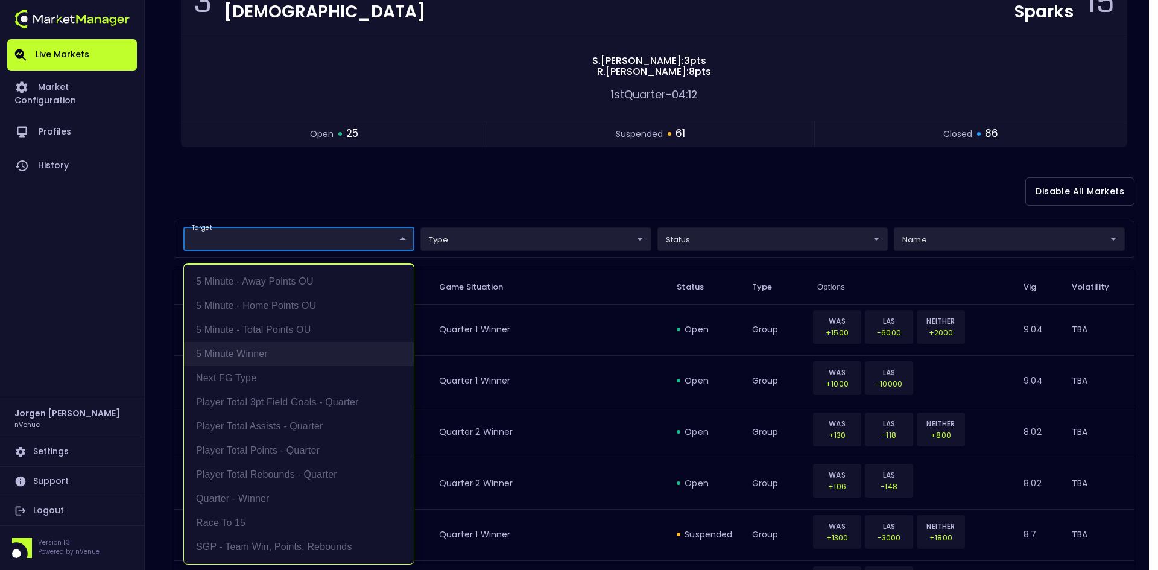
click at [256, 347] on li "5 Minute Winner" at bounding box center [299, 354] width 230 height 24
type input "5 Minute Winner"
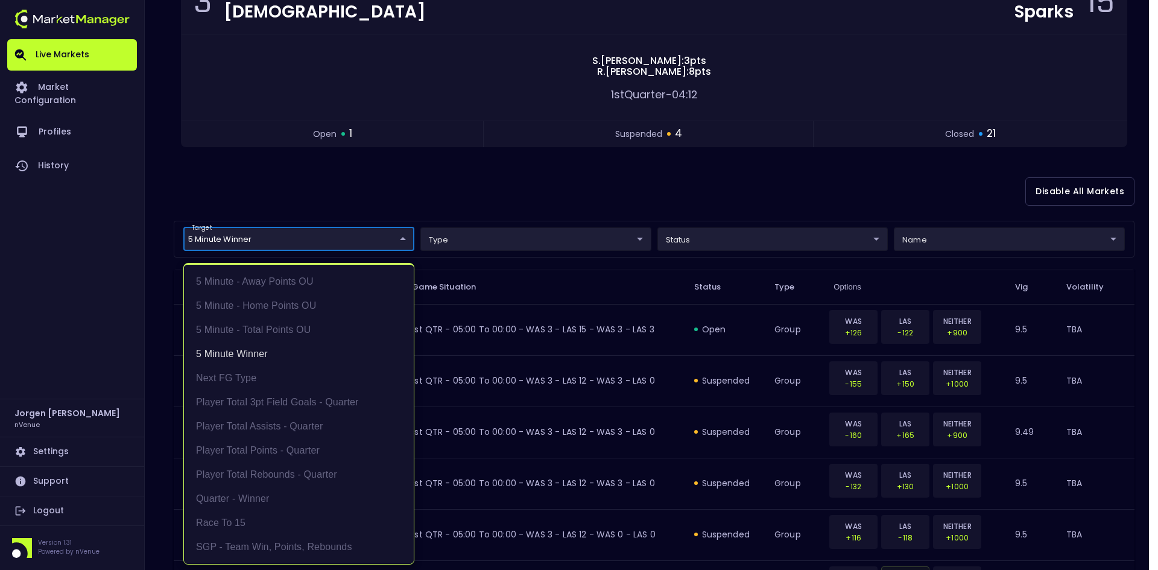
click at [638, 194] on div at bounding box center [579, 285] width 1158 height 570
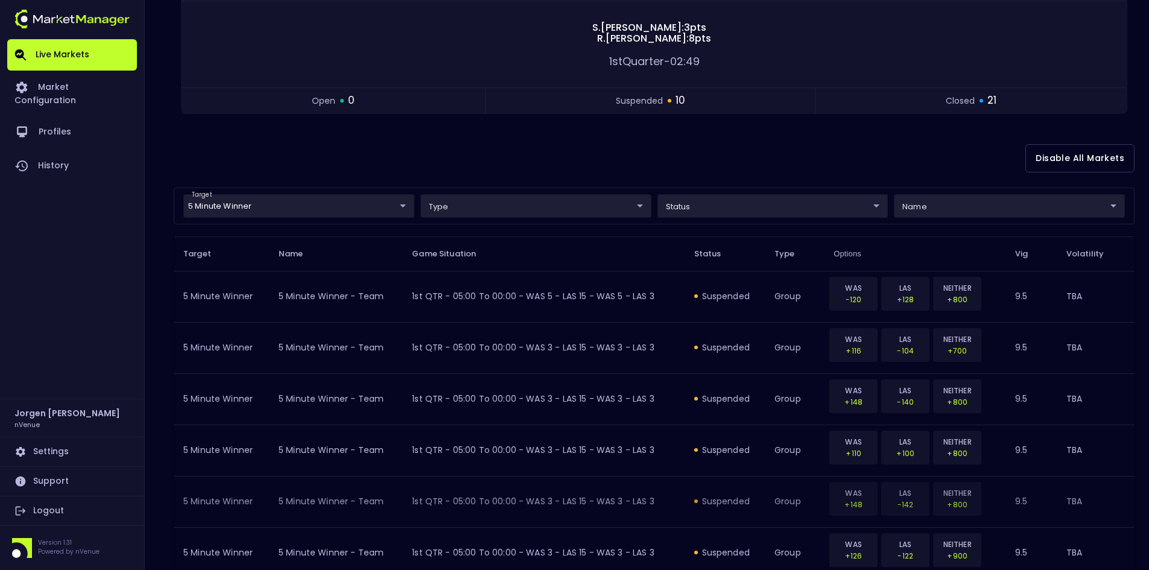
scroll to position [181, 0]
